Goal: Find specific page/section: Find specific page/section

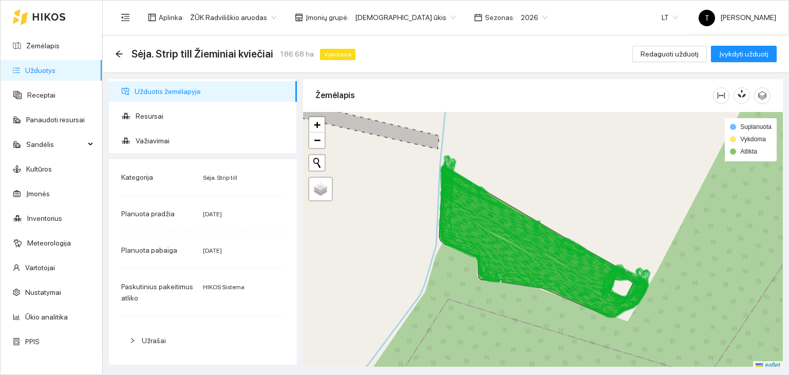
scroll to position [257, 0]
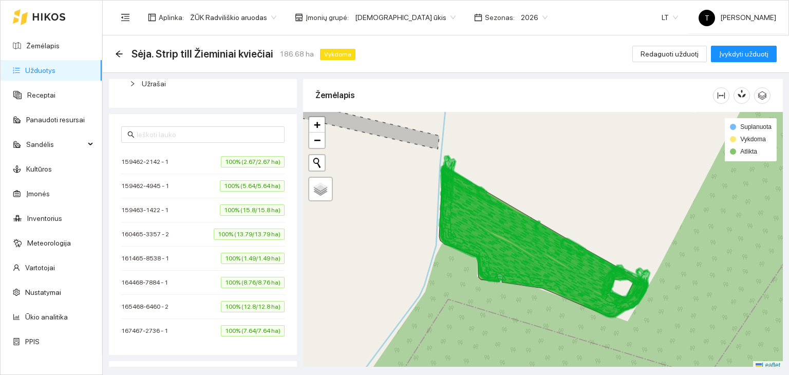
click at [41, 68] on link "Užduotys" at bounding box center [40, 70] width 30 height 8
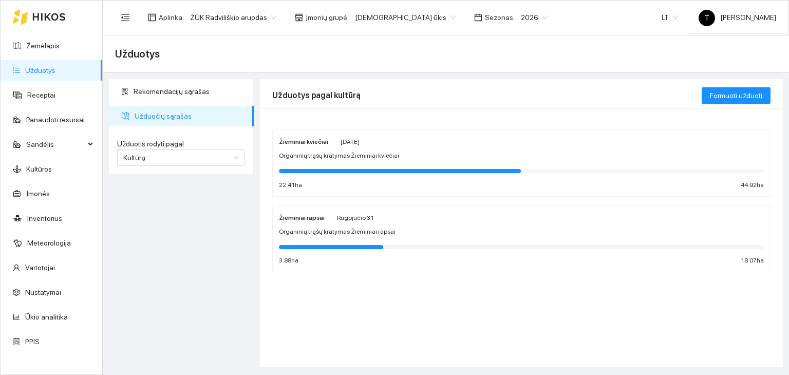
click at [394, 21] on body "Žemėlapis Užduotys Receptai Panaudoti resursai Sandėlis Kultūros Įmonės Invento…" at bounding box center [394, 187] width 789 height 375
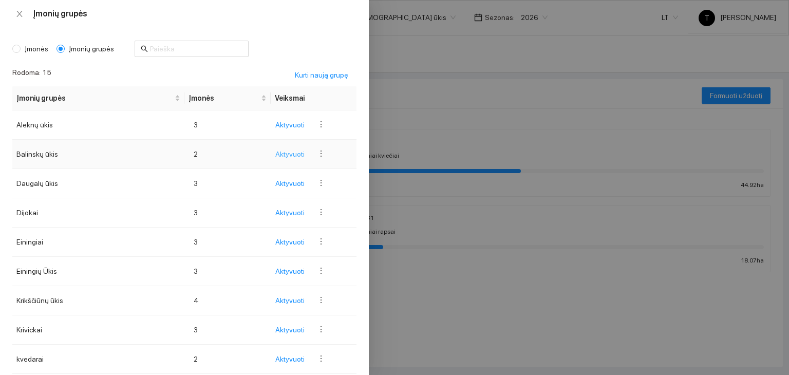
click at [286, 154] on span "Aktyvuoti" at bounding box center [289, 153] width 29 height 11
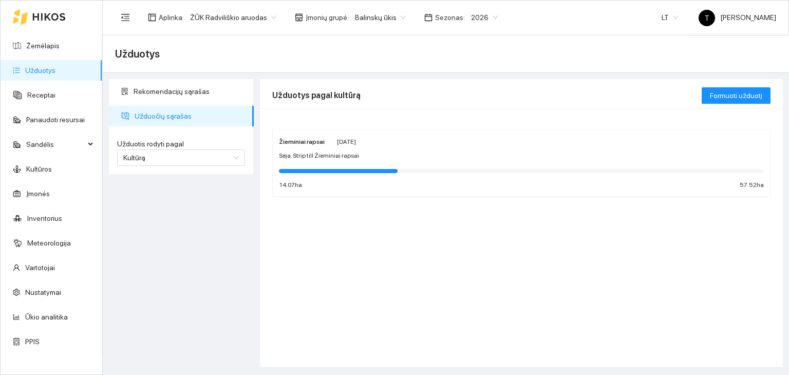
click at [530, 151] on div "Sėja. Strip till Žieminiai rapsai" at bounding box center [521, 156] width 485 height 10
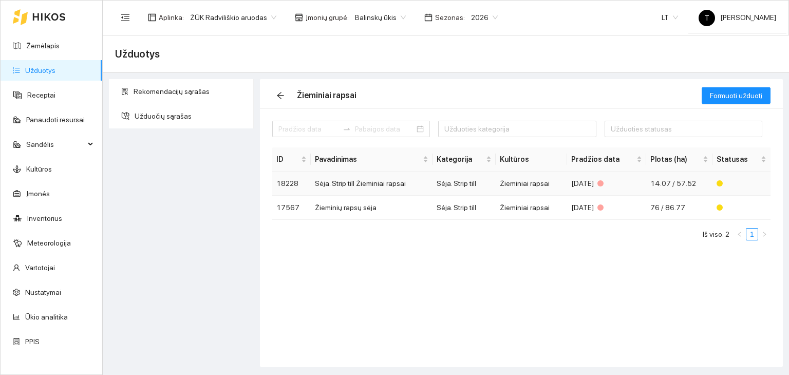
click at [561, 189] on td "Žieminiai rapsai" at bounding box center [531, 184] width 71 height 24
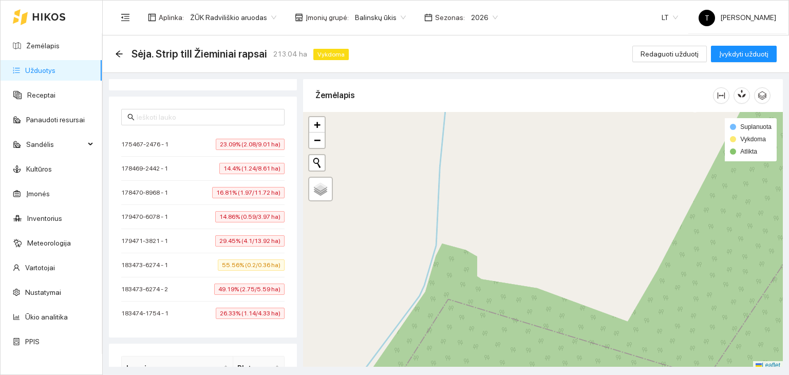
scroll to position [428, 0]
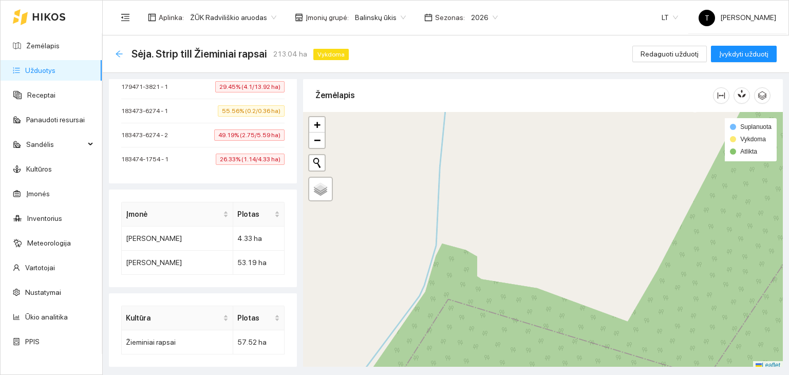
click at [121, 55] on icon "arrow-left" at bounding box center [119, 54] width 8 height 8
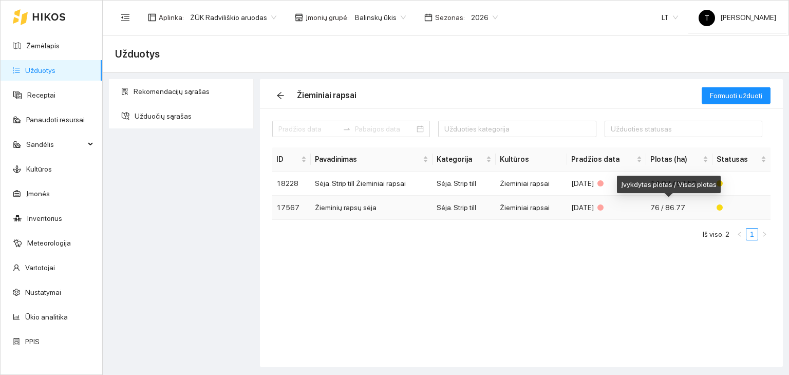
click at [671, 208] on span "76 / 86.77" at bounding box center [667, 207] width 35 height 8
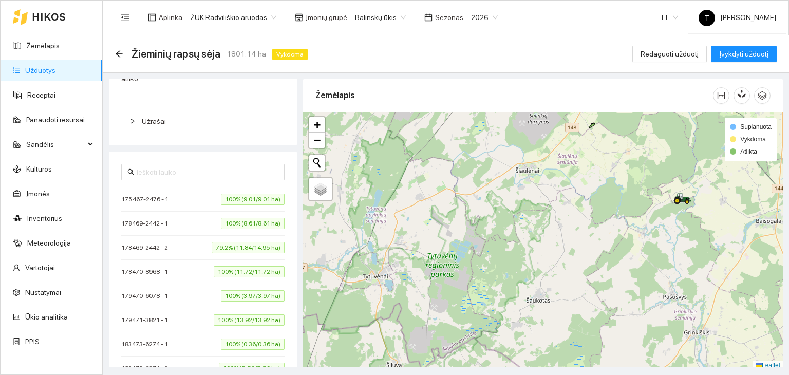
scroll to position [3, 0]
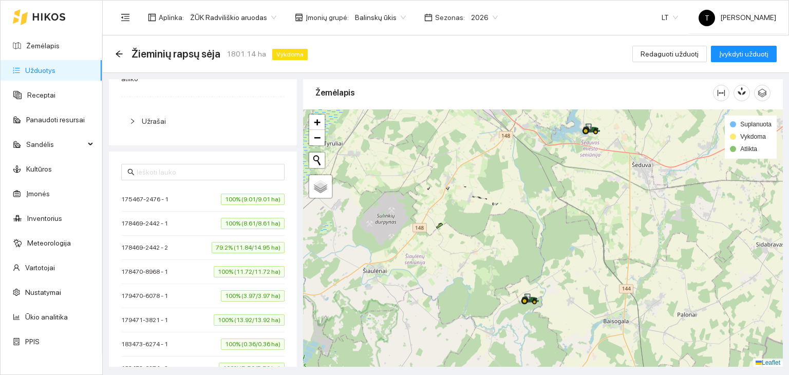
drag, startPoint x: 655, startPoint y: 201, endPoint x: 503, endPoint y: 304, distance: 183.9
click at [503, 304] on div "+ − Nieko nerasta. Bandykite dar kartą. Žemėlapis Palydovas Leaflet Suplanuota …" at bounding box center [543, 238] width 480 height 258
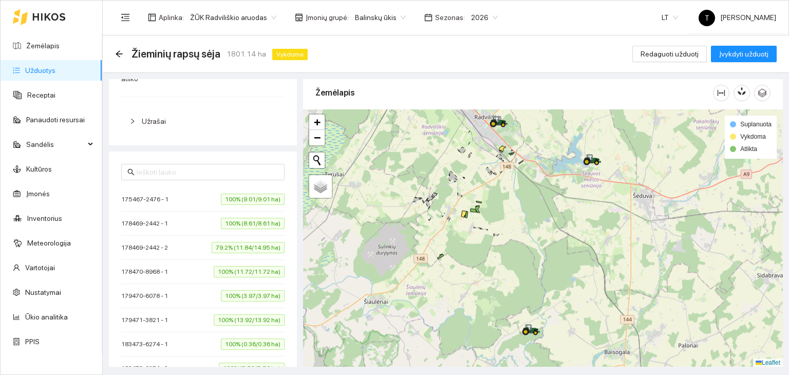
drag, startPoint x: 504, startPoint y: 191, endPoint x: 514, endPoint y: 227, distance: 37.1
click at [514, 227] on div "+ − Nieko nerasta. Bandykite dar kartą. Žemėlapis Palydovas Leaflet Suplanuota …" at bounding box center [543, 238] width 480 height 258
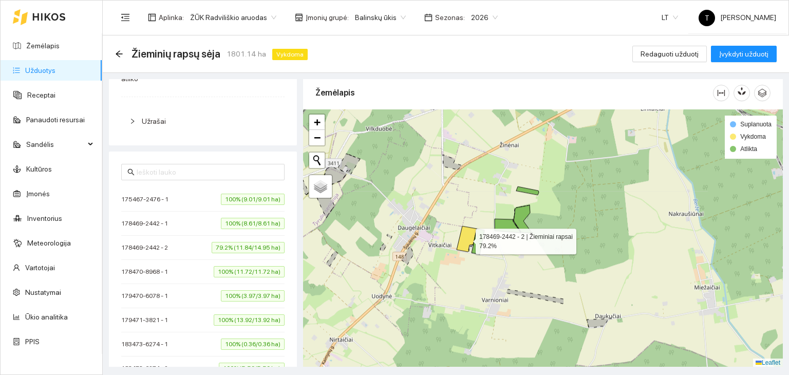
click at [468, 240] on icon at bounding box center [467, 239] width 20 height 26
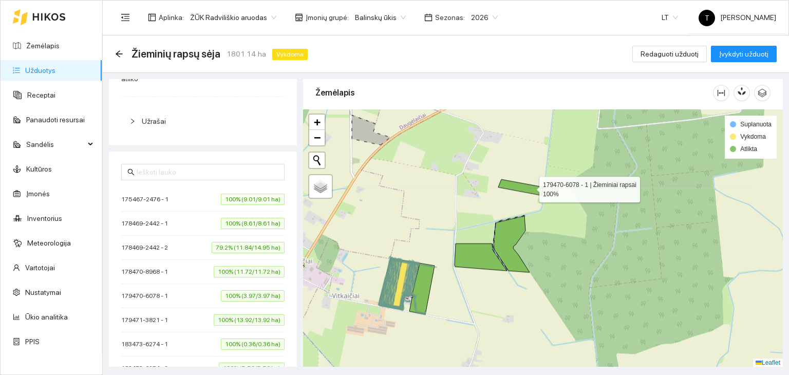
click at [530, 186] on icon at bounding box center [520, 187] width 45 height 16
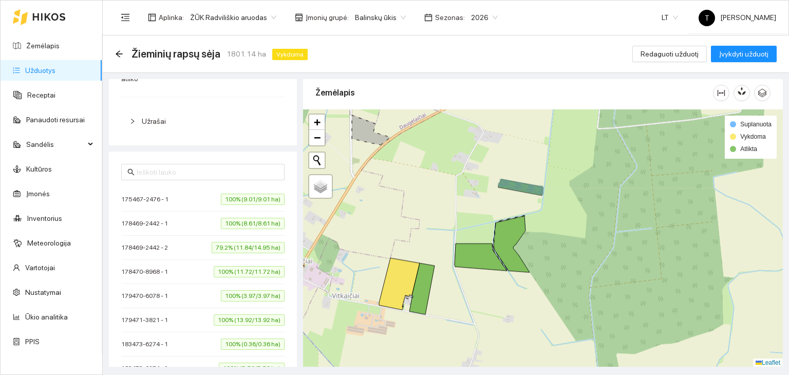
click at [530, 186] on icon at bounding box center [520, 186] width 45 height 15
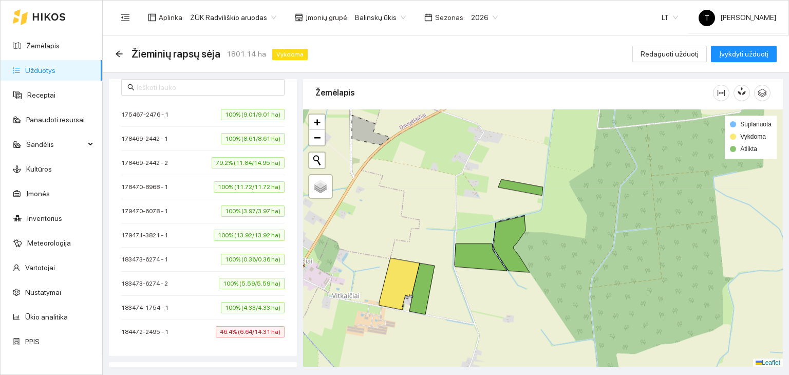
scroll to position [322, 0]
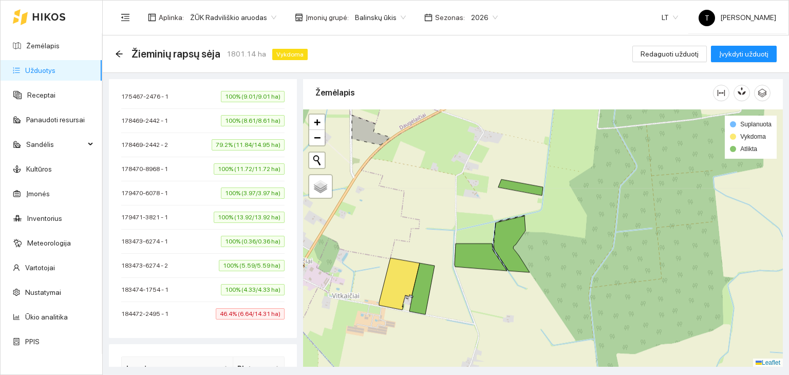
click at [264, 287] on span "100% (4.33/4.33 ha)" at bounding box center [253, 289] width 64 height 11
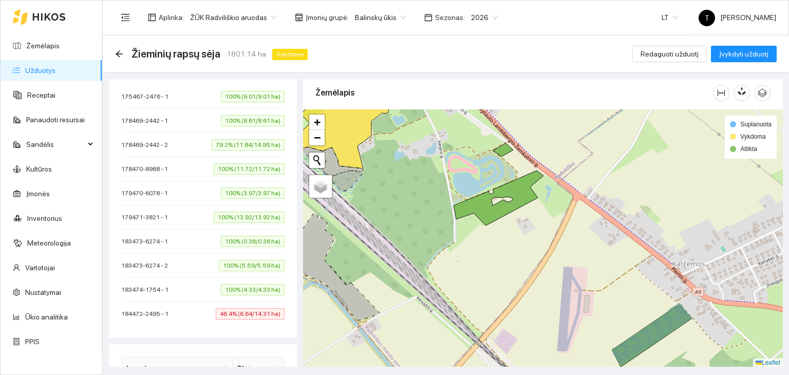
click at [506, 154] on div "+ − Nieko nerasta. Bandykite dar kartą. Žemėlapis Palydovas Leaflet Suplanuota …" at bounding box center [543, 238] width 480 height 258
click at [258, 243] on span "100% (0.36/0.36 ha)" at bounding box center [253, 241] width 64 height 11
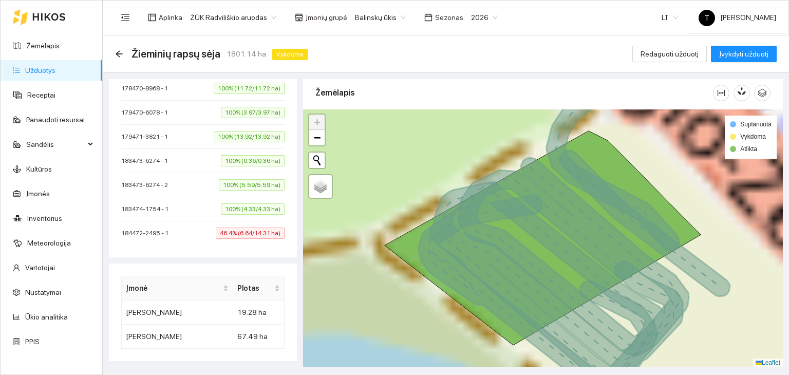
scroll to position [476, 0]
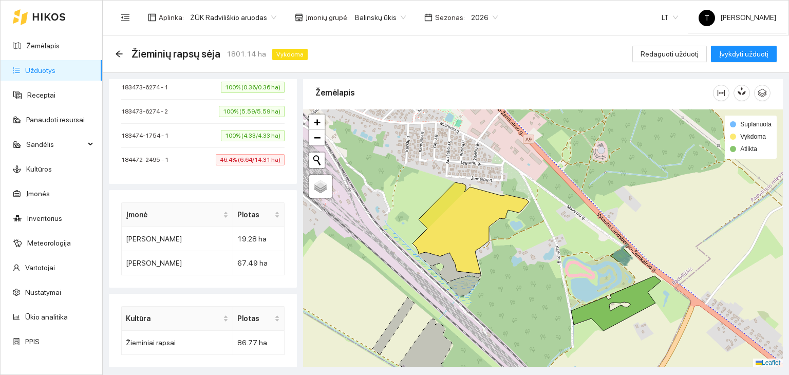
drag, startPoint x: 577, startPoint y: 279, endPoint x: 575, endPoint y: 239, distance: 40.6
click at [575, 239] on div "+ − Nieko nerasta. Bandykite dar kartą. Žemėlapis Palydovas Leaflet Suplanuota …" at bounding box center [543, 238] width 480 height 258
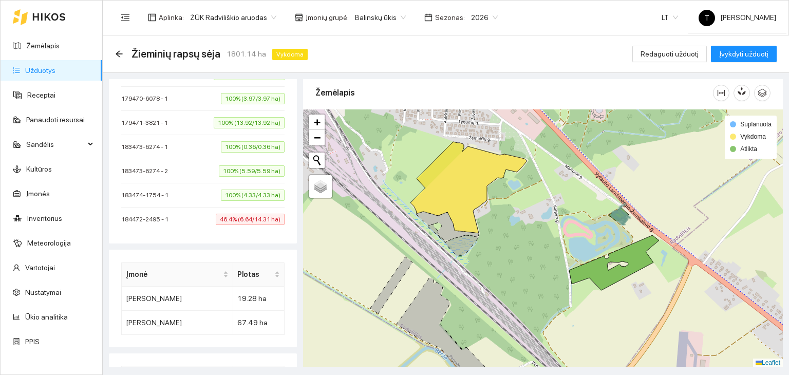
scroll to position [271, 0]
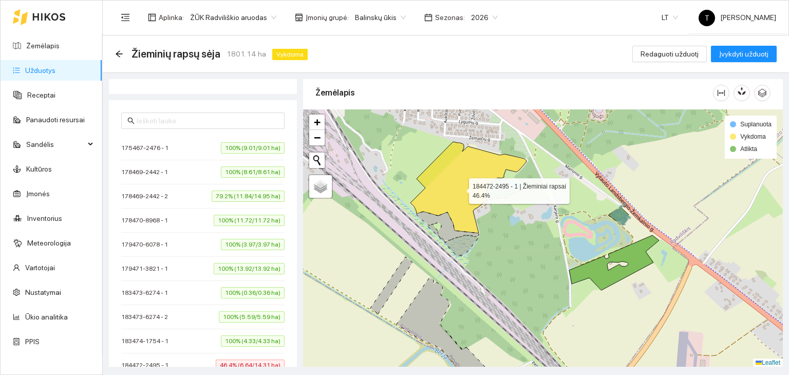
click at [460, 188] on icon at bounding box center [468, 187] width 116 height 91
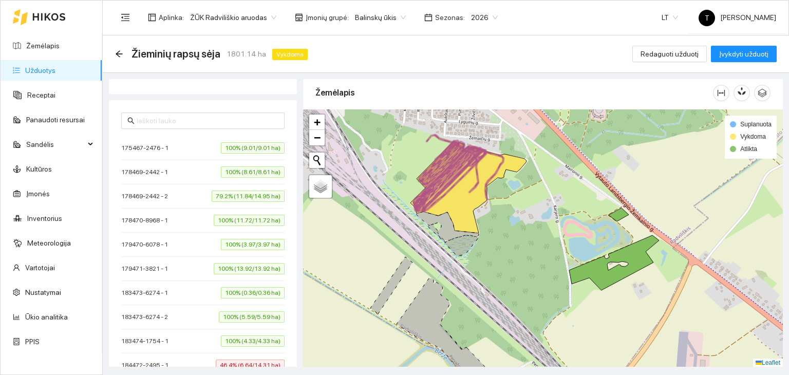
scroll to position [322, 0]
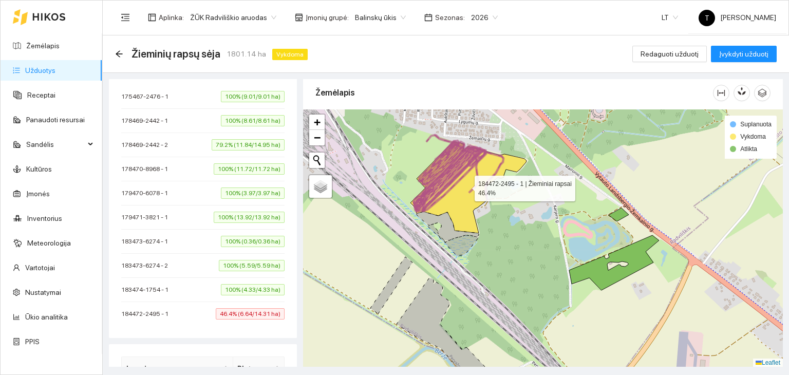
click at [465, 185] on icon at bounding box center [468, 187] width 116 height 91
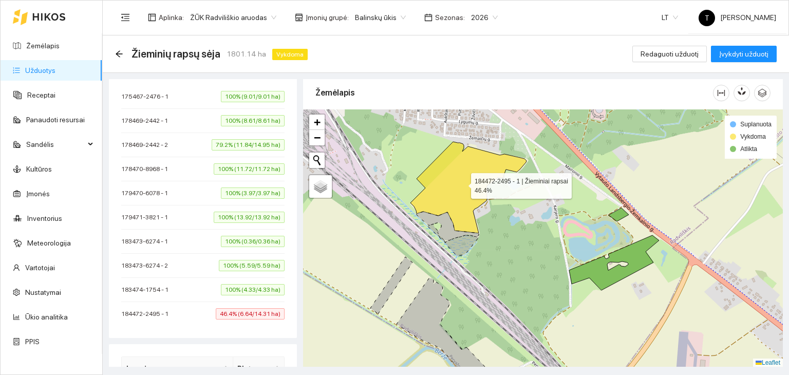
click at [465, 185] on icon at bounding box center [468, 187] width 116 height 91
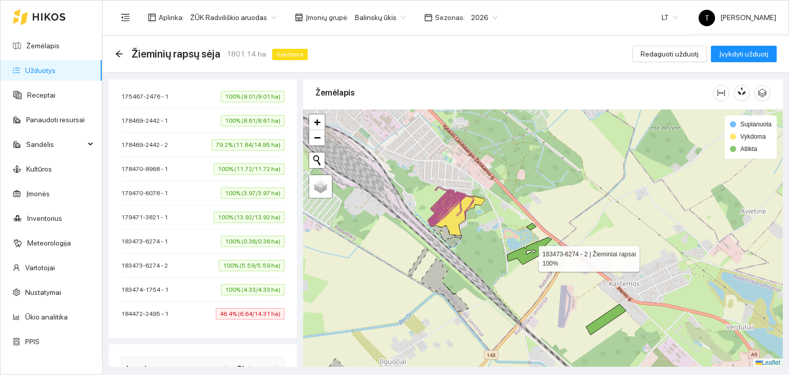
click at [528, 255] on icon at bounding box center [529, 250] width 45 height 27
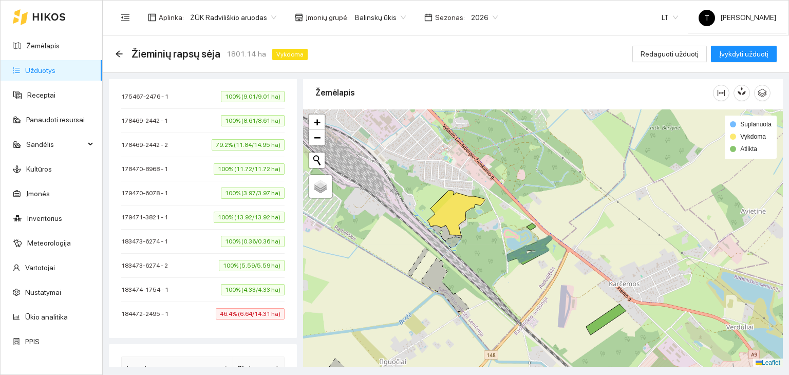
click at [258, 212] on span "100% (13.92/13.92 ha)" at bounding box center [249, 217] width 71 height 11
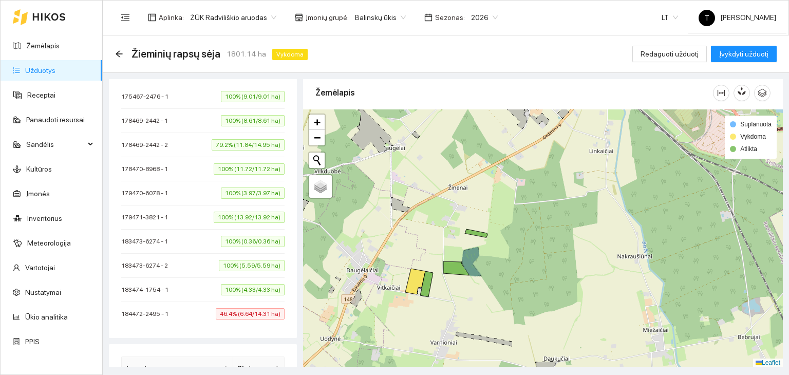
click at [261, 121] on span "100% (8.61/8.61 ha)" at bounding box center [253, 120] width 64 height 11
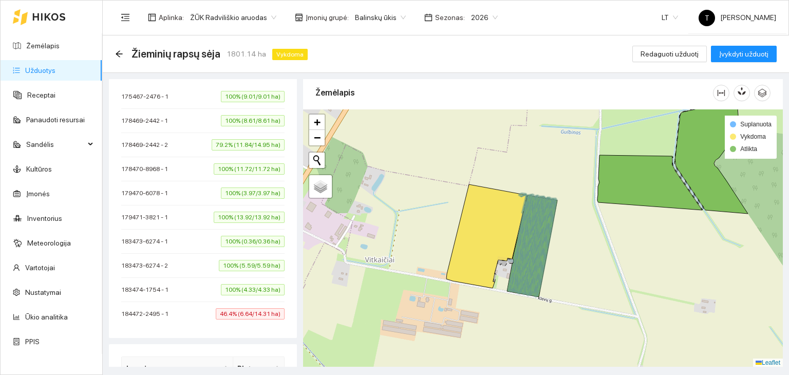
click at [256, 263] on span "100% (5.59/5.59 ha)" at bounding box center [252, 265] width 66 height 11
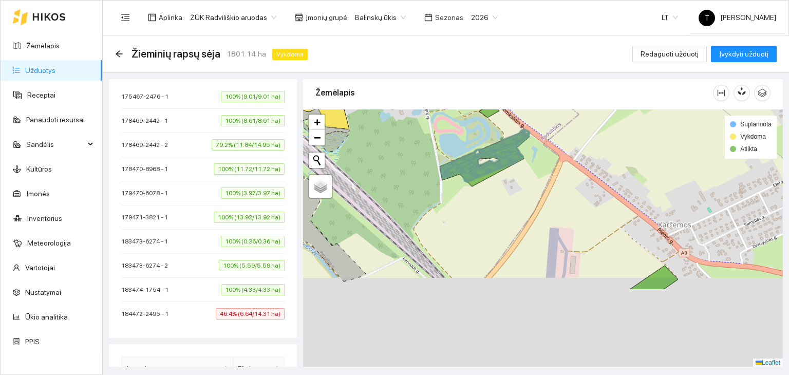
drag, startPoint x: 587, startPoint y: 313, endPoint x: 520, endPoint y: 198, distance: 132.3
click at [522, 202] on div "+ − Nieko nerasta. Bandykite dar kartą. Žemėlapis Palydovas Leaflet Suplanuota …" at bounding box center [543, 238] width 480 height 258
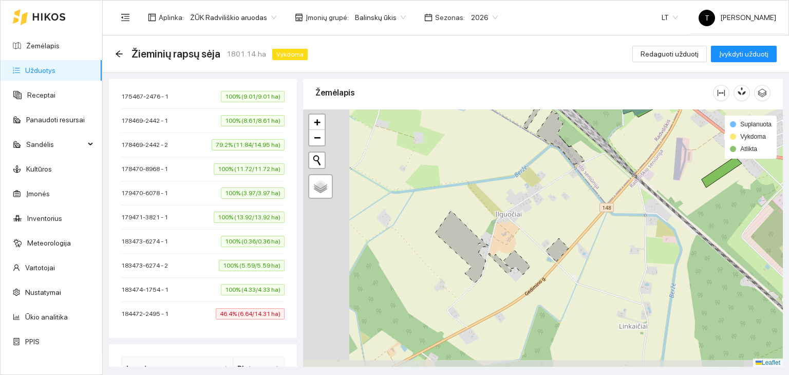
drag, startPoint x: 471, startPoint y: 252, endPoint x: 618, endPoint y: 208, distance: 154.4
click at [618, 208] on div "+ − Nieko nerasta. Bandykite dar kartą. Žemėlapis Palydovas Leaflet Suplanuota …" at bounding box center [543, 238] width 480 height 258
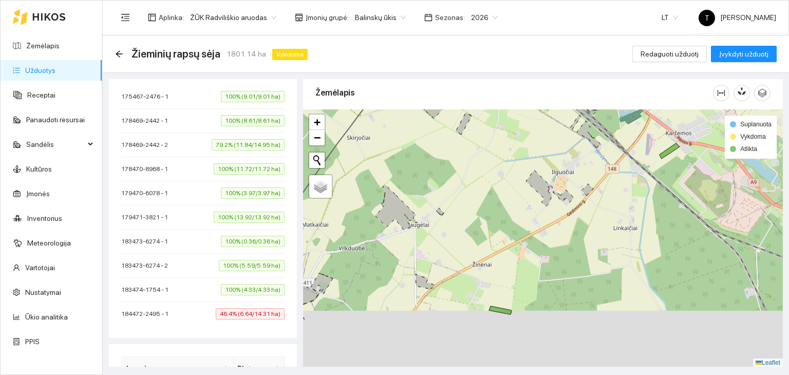
drag, startPoint x: 560, startPoint y: 305, endPoint x: 597, endPoint y: 225, distance: 88.0
click at [597, 225] on div "+ − Nieko nerasta. Bandykite dar kartą. Žemėlapis Palydovas Leaflet Suplanuota …" at bounding box center [543, 238] width 480 height 258
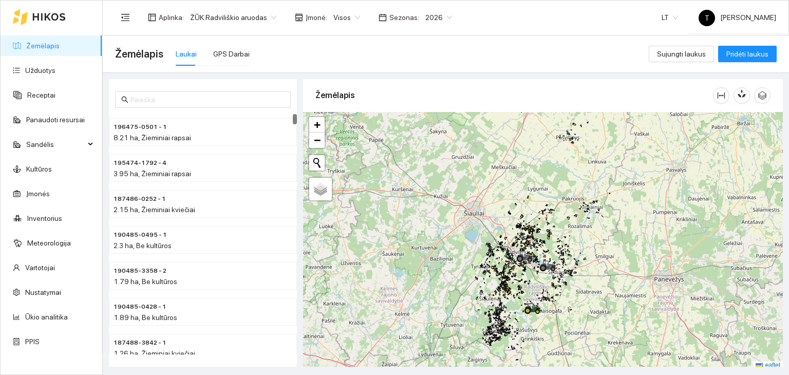
click at [341, 19] on body "Žemėlapis Užduotys Receptai Panaudoti resursai Sandėlis Kultūros Įmonės Invento…" at bounding box center [394, 187] width 789 height 375
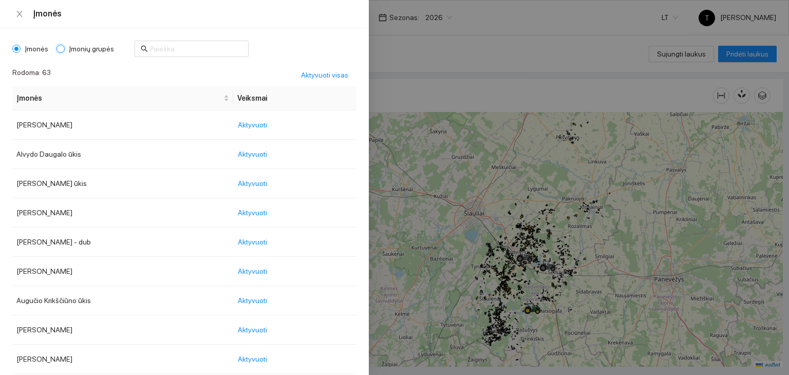
click at [57, 48] on input "Įmonių grupės" at bounding box center [61, 49] width 8 height 8
radio input "true"
radio input "false"
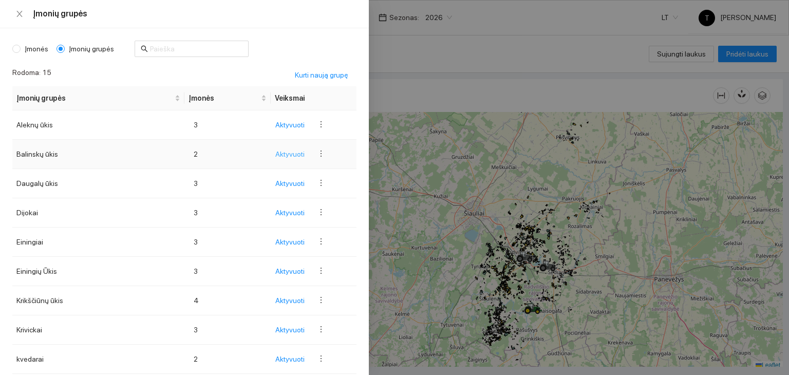
click at [283, 153] on span "Aktyvuoti" at bounding box center [289, 153] width 29 height 11
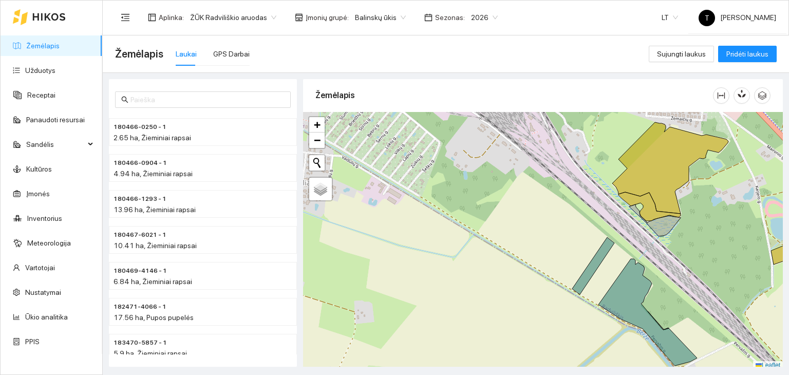
scroll to position [3, 0]
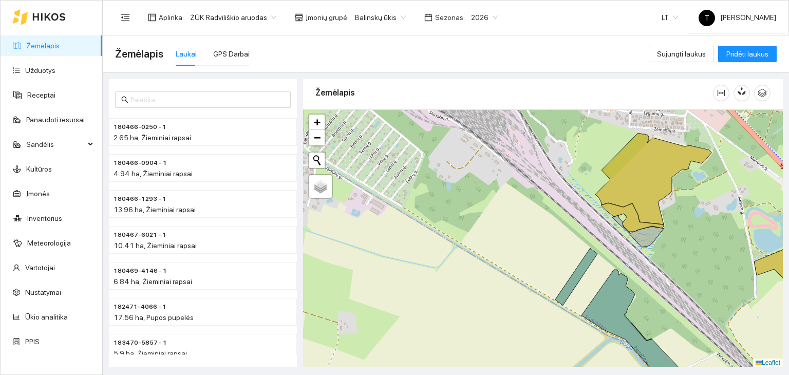
drag, startPoint x: 707, startPoint y: 218, endPoint x: 513, endPoint y: 285, distance: 205.5
click at [513, 285] on div "+ − Nieko nerasta. Bandykite dar kartą. Žemėlapis Palydovas Leaflet" at bounding box center [543, 238] width 480 height 258
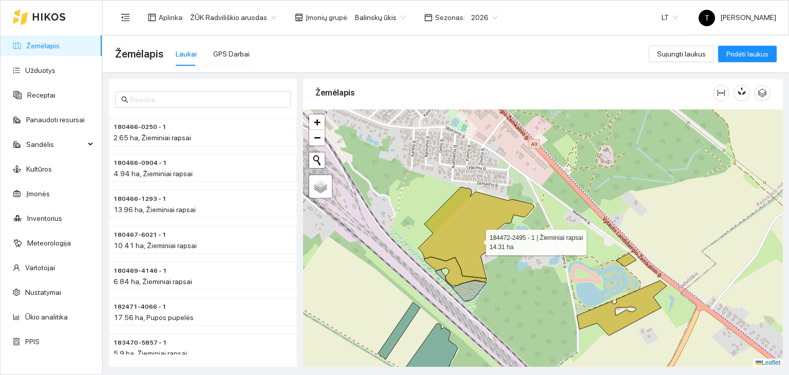
click at [477, 239] on icon at bounding box center [476, 232] width 116 height 91
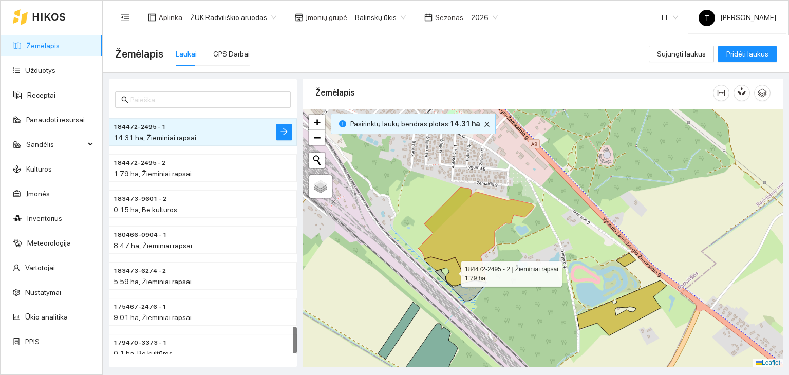
click at [452, 275] on icon at bounding box center [455, 271] width 62 height 29
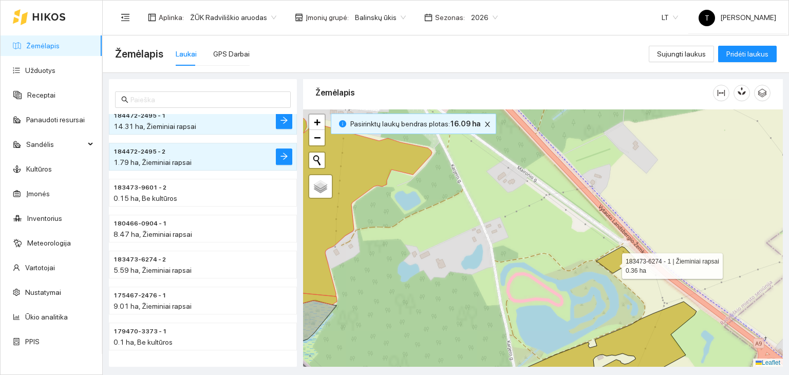
click at [613, 262] on icon at bounding box center [616, 260] width 40 height 27
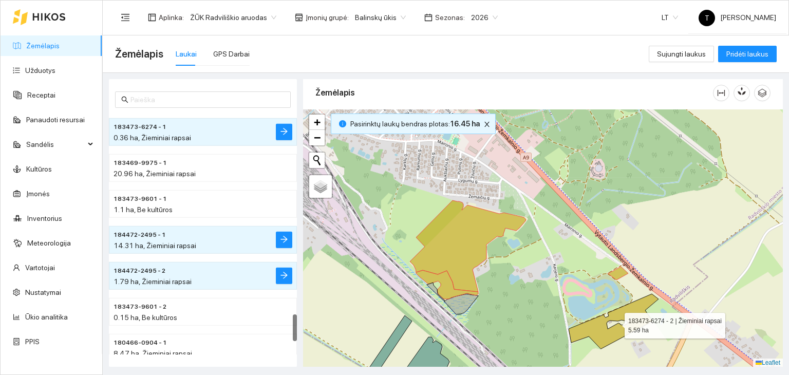
click at [633, 322] on icon at bounding box center [614, 321] width 90 height 55
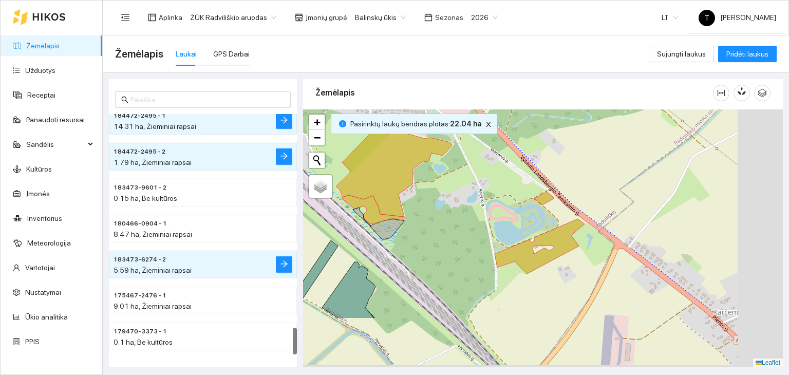
drag, startPoint x: 551, startPoint y: 276, endPoint x: 431, endPoint y: 168, distance: 160.7
click at [431, 168] on div "+ − Nieko nerasta. Bandykite dar kartą. Žemėlapis Palydovas Leaflet" at bounding box center [543, 238] width 480 height 258
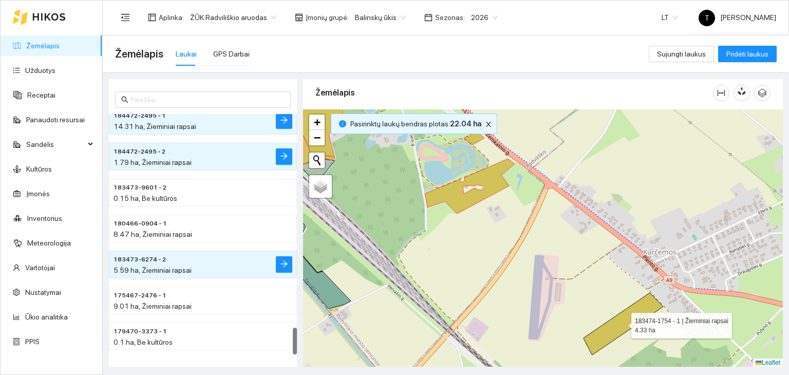
click at [629, 314] on icon at bounding box center [624, 324] width 80 height 62
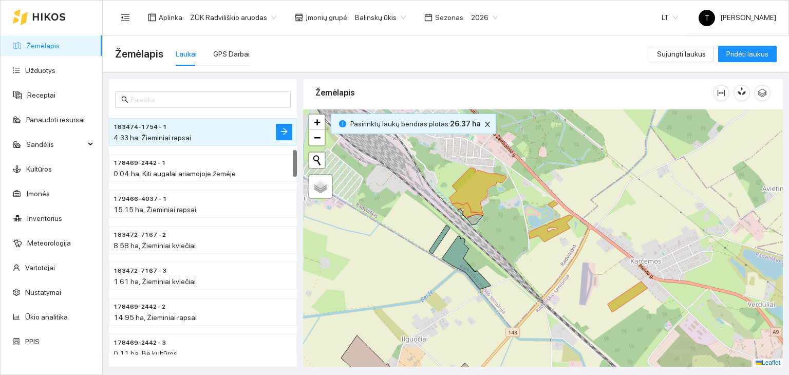
drag, startPoint x: 392, startPoint y: 285, endPoint x: 495, endPoint y: 285, distance: 103.2
click at [495, 286] on div "+ − Nieko nerasta. Bandykite dar kartą. Žemėlapis Palydovas Leaflet" at bounding box center [543, 238] width 480 height 258
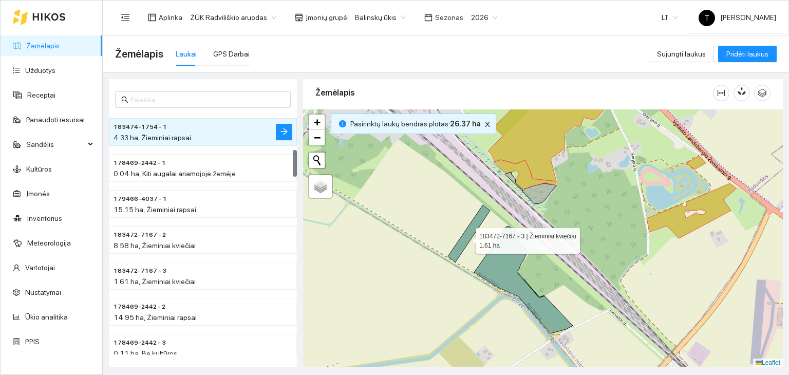
click at [466, 238] on icon at bounding box center [469, 233] width 42 height 57
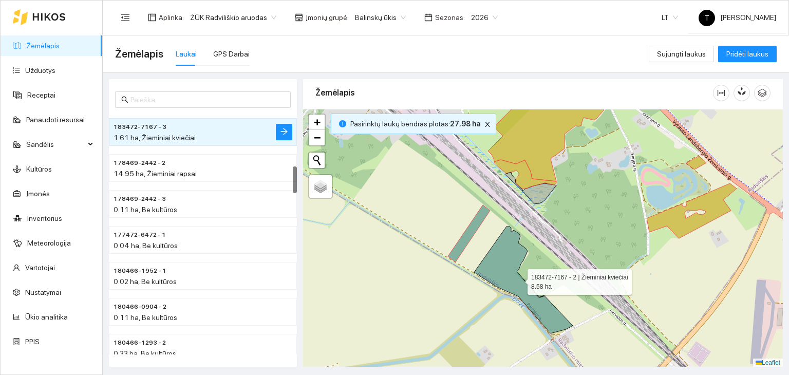
click at [503, 265] on icon at bounding box center [523, 280] width 99 height 107
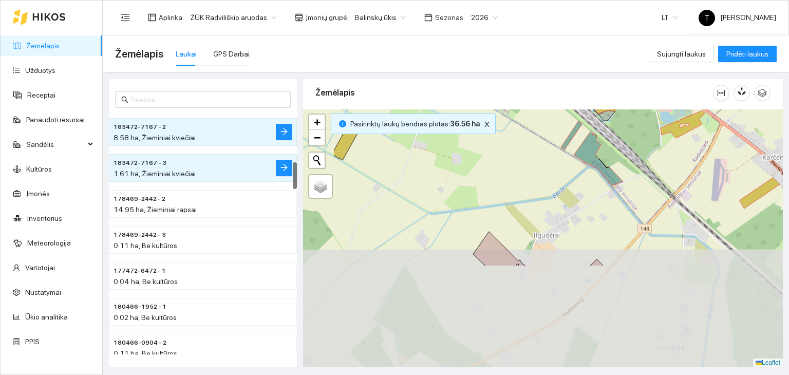
drag, startPoint x: 497, startPoint y: 335, endPoint x: 577, endPoint y: 208, distance: 150.5
click at [577, 208] on div "+ − Nieko nerasta. Bandykite dar kartą. Žemėlapis Palydovas Leaflet" at bounding box center [543, 238] width 480 height 258
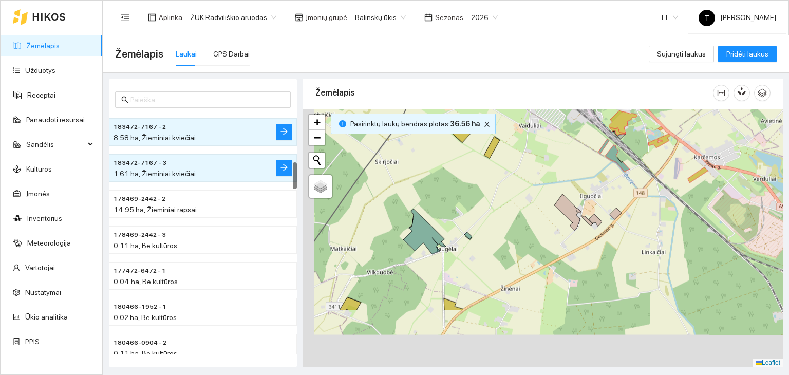
drag, startPoint x: 514, startPoint y: 337, endPoint x: 596, endPoint y: 209, distance: 152.3
click at [596, 209] on div "+ − Nieko nerasta. Bandykite dar kartą. Žemėlapis Palydovas Leaflet" at bounding box center [543, 238] width 480 height 258
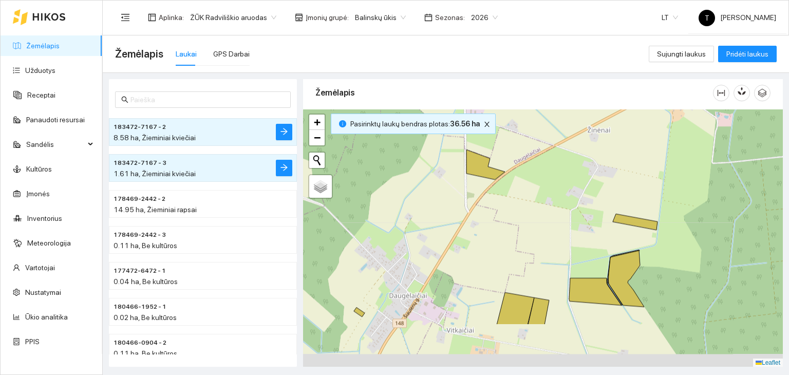
drag, startPoint x: 481, startPoint y: 302, endPoint x: 511, endPoint y: 231, distance: 76.9
click at [511, 231] on div "+ − Nieko nerasta. Bandykite dar kartą. Žemėlapis Palydovas Leaflet" at bounding box center [543, 238] width 480 height 258
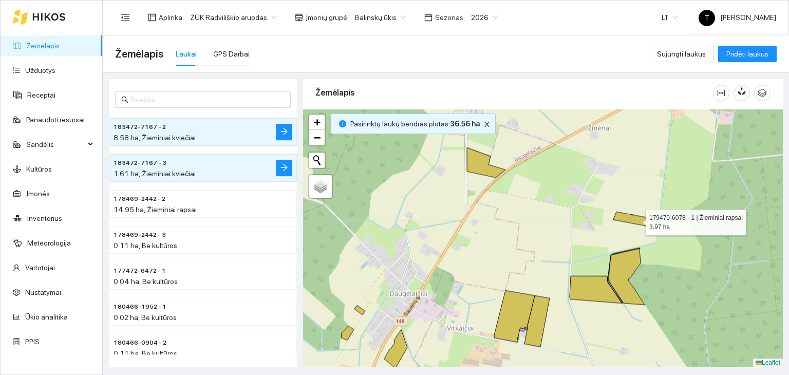
click at [652, 222] on icon at bounding box center [635, 220] width 45 height 16
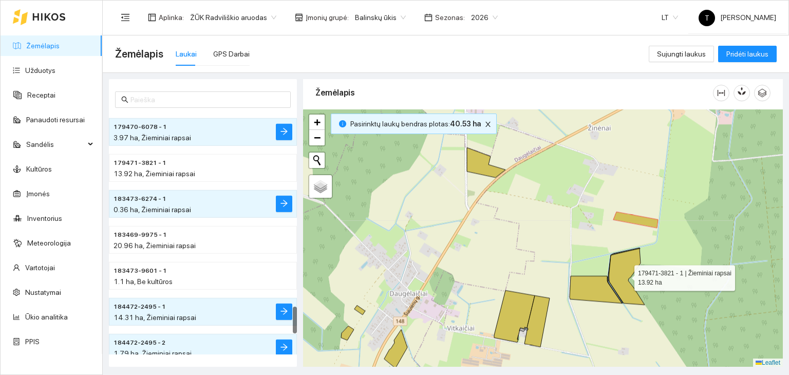
click at [624, 277] on icon at bounding box center [627, 276] width 36 height 57
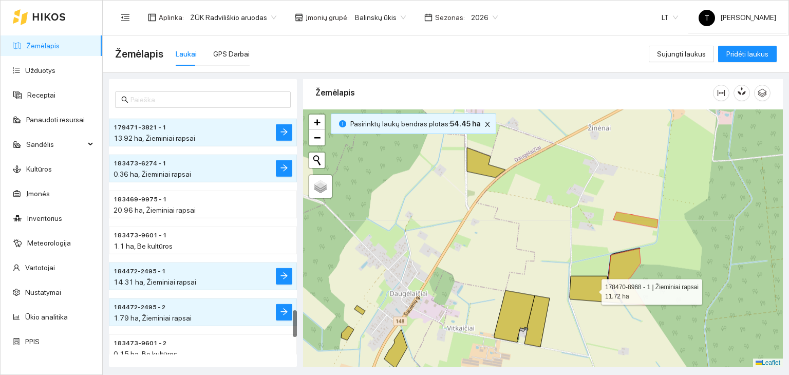
click at [583, 292] on icon at bounding box center [596, 289] width 52 height 27
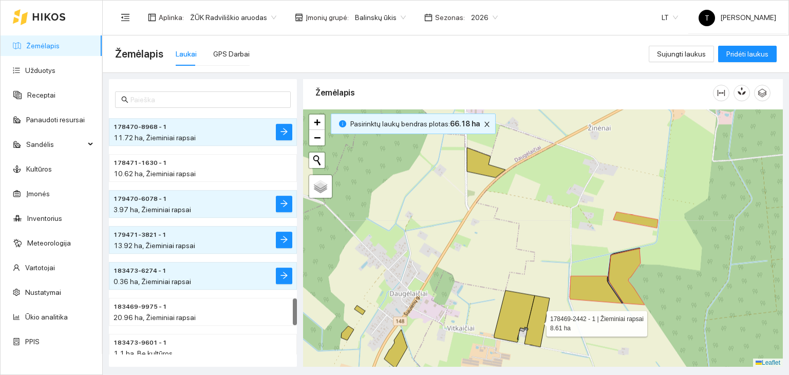
click at [536, 316] on icon at bounding box center [536, 320] width 25 height 51
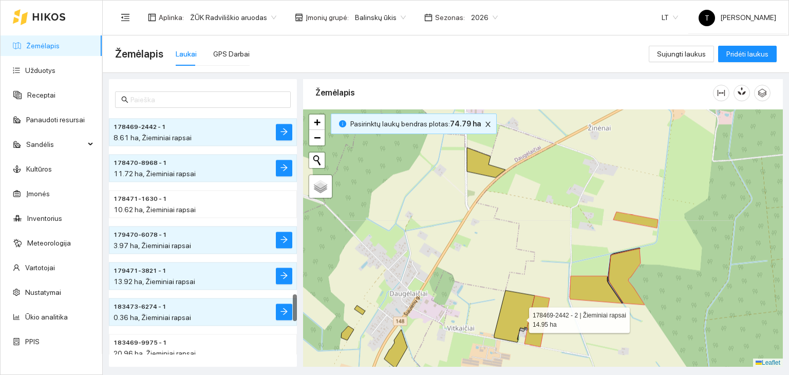
click at [509, 315] on icon at bounding box center [514, 316] width 41 height 52
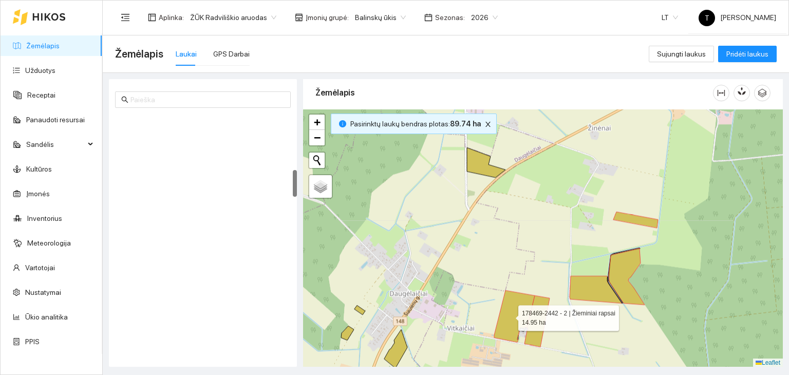
scroll to position [503, 0]
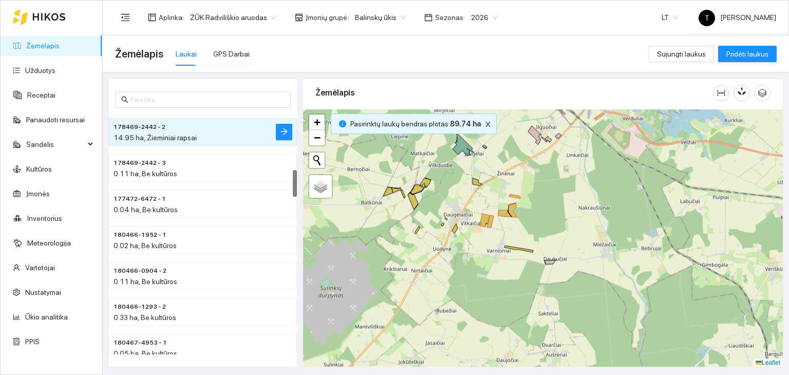
drag, startPoint x: 431, startPoint y: 340, endPoint x: 454, endPoint y: 238, distance: 103.8
click at [454, 238] on div "+ − Nieko nerasta. Bandykite dar kartą. Žemėlapis Palydovas Leaflet" at bounding box center [543, 238] width 480 height 258
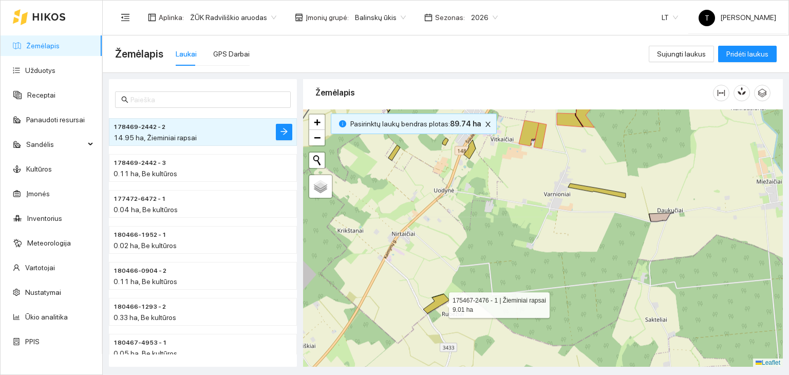
click at [440, 302] on icon at bounding box center [436, 304] width 26 height 20
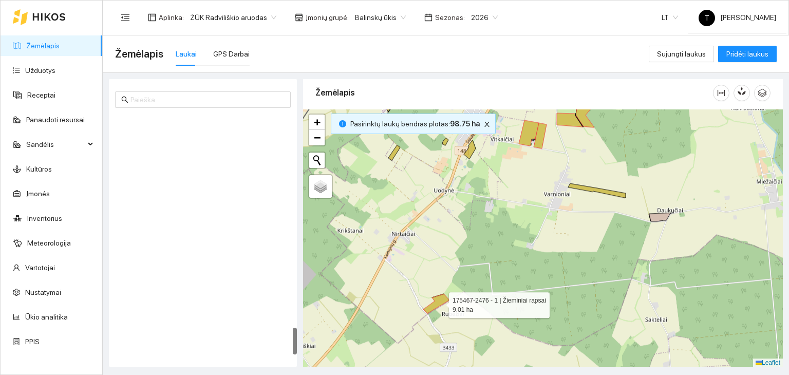
scroll to position [1915, 0]
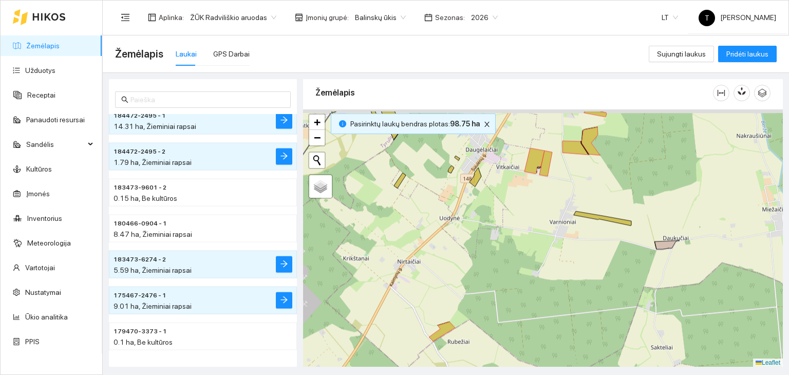
drag, startPoint x: 487, startPoint y: 178, endPoint x: 501, endPoint y: 266, distance: 88.9
click at [501, 266] on div "+ − Nieko nerasta. Bandykite dar kartą. Žemėlapis Palydovas Leaflet" at bounding box center [543, 238] width 480 height 258
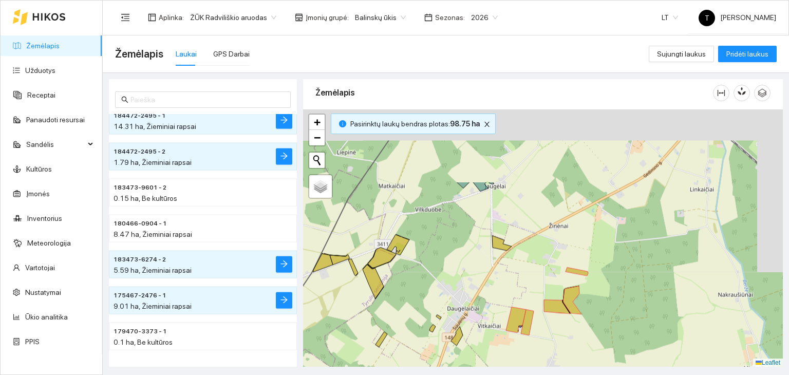
drag, startPoint x: 557, startPoint y: 185, endPoint x: 526, endPoint y: 310, distance: 128.4
click at [526, 310] on div "+ − Nieko nerasta. Bandykite dar kartą. Žemėlapis Palydovas Leaflet" at bounding box center [543, 238] width 480 height 258
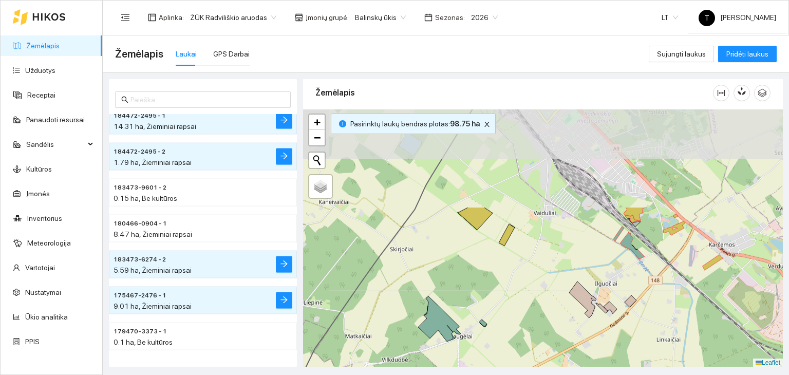
drag, startPoint x: 587, startPoint y: 209, endPoint x: 557, endPoint y: 333, distance: 127.8
click at [557, 333] on div "+ − Nieko nerasta. Bandykite dar kartą. Žemėlapis Palydovas Leaflet" at bounding box center [543, 238] width 480 height 258
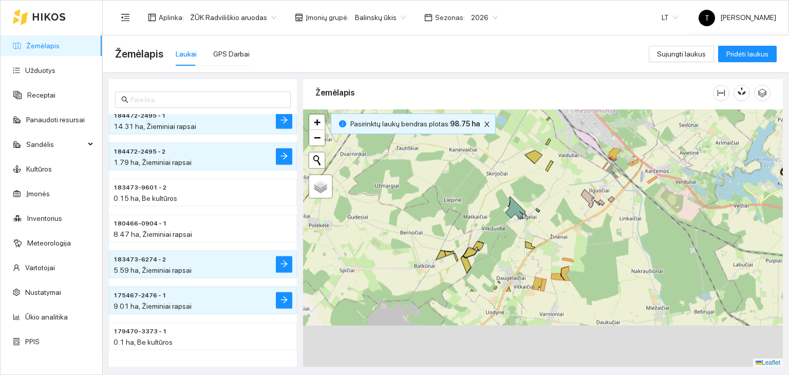
drag, startPoint x: 601, startPoint y: 334, endPoint x: 589, endPoint y: 233, distance: 101.9
click at [589, 233] on div "+ − Nieko nerasta. Bandykite dar kartą. Žemėlapis Palydovas Leaflet" at bounding box center [543, 238] width 480 height 258
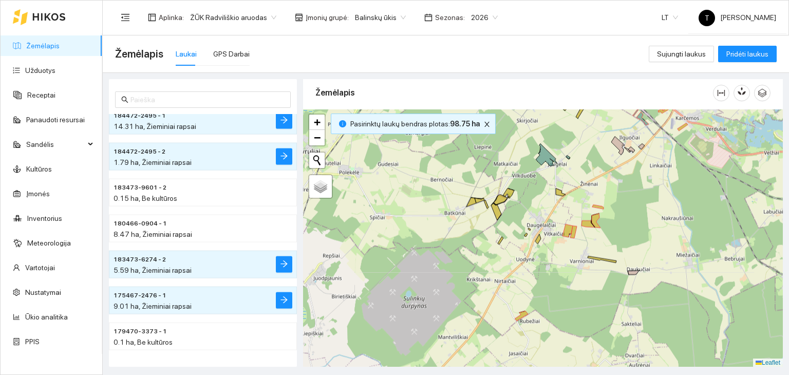
drag, startPoint x: 524, startPoint y: 313, endPoint x: 550, endPoint y: 275, distance: 45.9
click at [550, 275] on div "+ − Nieko nerasta. Bandykite dar kartą. Žemėlapis Palydovas Leaflet" at bounding box center [543, 238] width 480 height 258
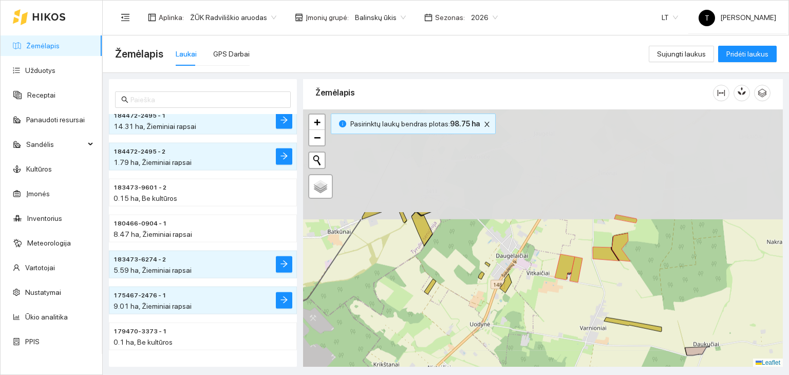
drag, startPoint x: 560, startPoint y: 209, endPoint x: 506, endPoint y: 337, distance: 139.3
click at [506, 337] on div "+ − Nieko nerasta. Bandykite dar kartą. Žemėlapis Palydovas Leaflet" at bounding box center [543, 238] width 480 height 258
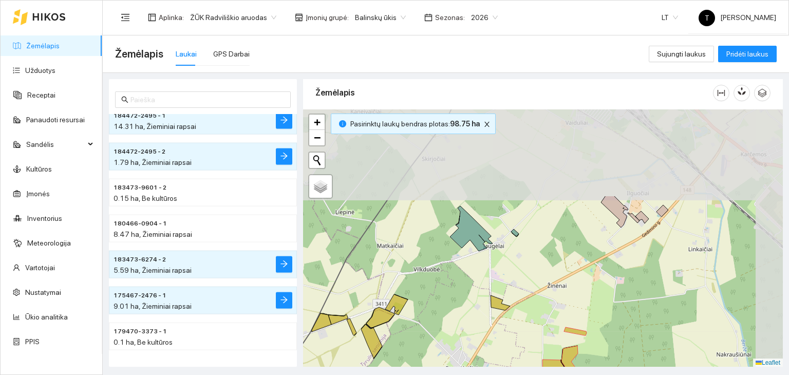
drag, startPoint x: 526, startPoint y: 189, endPoint x: 476, endPoint y: 301, distance: 123.2
click at [476, 301] on div "+ − Nieko nerasta. Bandykite dar kartą. Žemėlapis Palydovas Leaflet" at bounding box center [543, 238] width 480 height 258
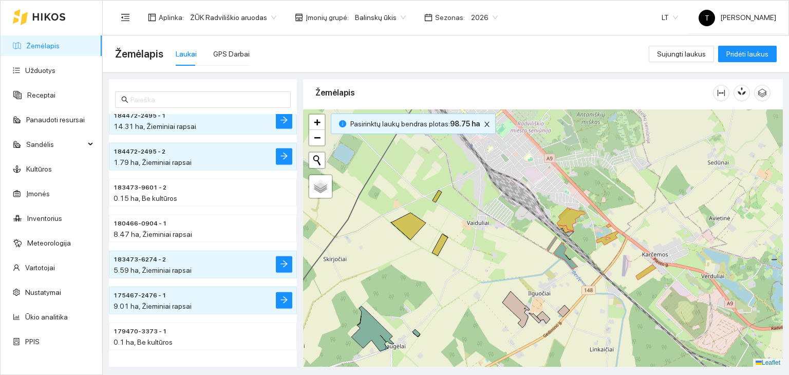
drag, startPoint x: 586, startPoint y: 218, endPoint x: 487, endPoint y: 318, distance: 140.6
click at [487, 318] on div "+ − Nieko nerasta. Bandykite dar kartą. Žemėlapis Palydovas Leaflet" at bounding box center [543, 238] width 480 height 258
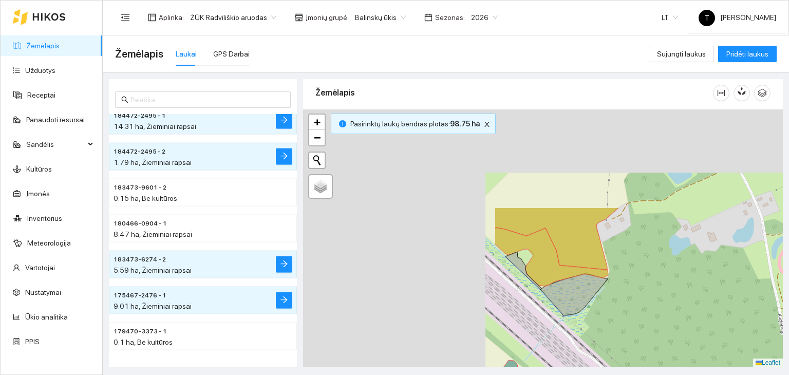
drag, startPoint x: 423, startPoint y: 217, endPoint x: 651, endPoint y: 333, distance: 255.9
click at [651, 333] on div "+ − Nieko nerasta. Bandykite dar kartą. Žemėlapis Palydovas Leaflet" at bounding box center [543, 238] width 480 height 258
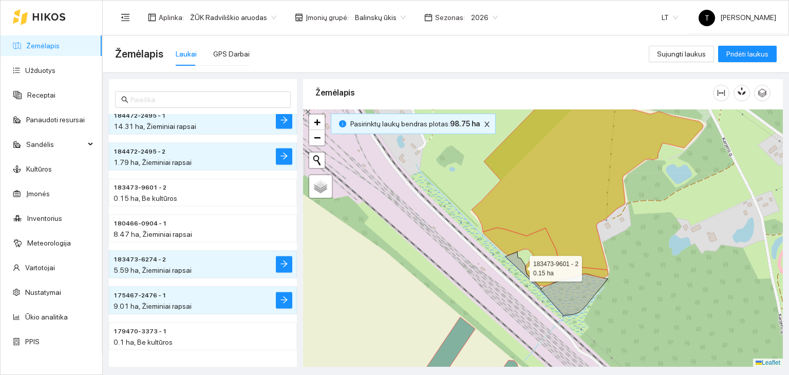
click at [520, 265] on icon at bounding box center [523, 270] width 36 height 37
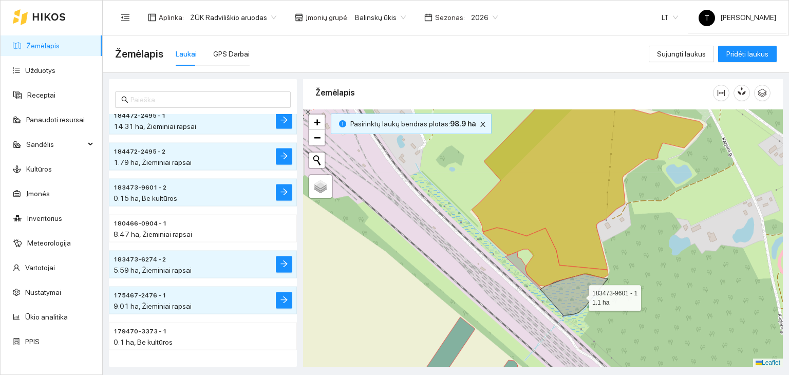
click at [579, 295] on icon at bounding box center [573, 295] width 67 height 42
